Goal: Check status: Check status

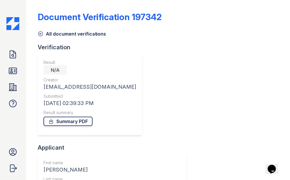
scroll to position [117, 0]
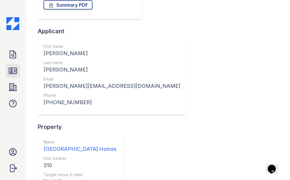
click at [10, 75] on icon at bounding box center [12, 70] width 9 height 9
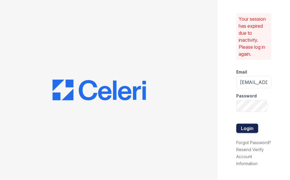
click at [250, 131] on button "Login" at bounding box center [248, 128] width 22 height 9
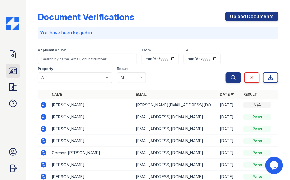
click at [15, 70] on icon at bounding box center [13, 71] width 8 height 6
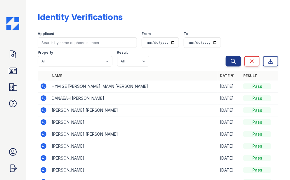
click at [129, 97] on td "DANAEAH [PERSON_NAME]" at bounding box center [133, 99] width 168 height 12
click at [43, 87] on icon at bounding box center [44, 87] width 6 height 6
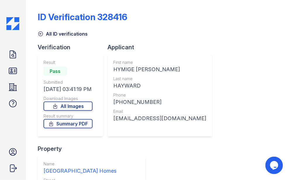
click at [113, 118] on div "First name HYMIGE JADELL IMAAN Last name HAYWARD Phone +16828043002 Email danae…" at bounding box center [160, 95] width 105 height 83
click at [39, 32] on icon at bounding box center [40, 34] width 4 height 4
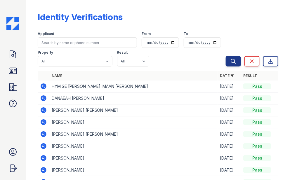
click at [45, 98] on icon at bounding box center [44, 99] width 6 height 6
